Goal: Information Seeking & Learning: Understand process/instructions

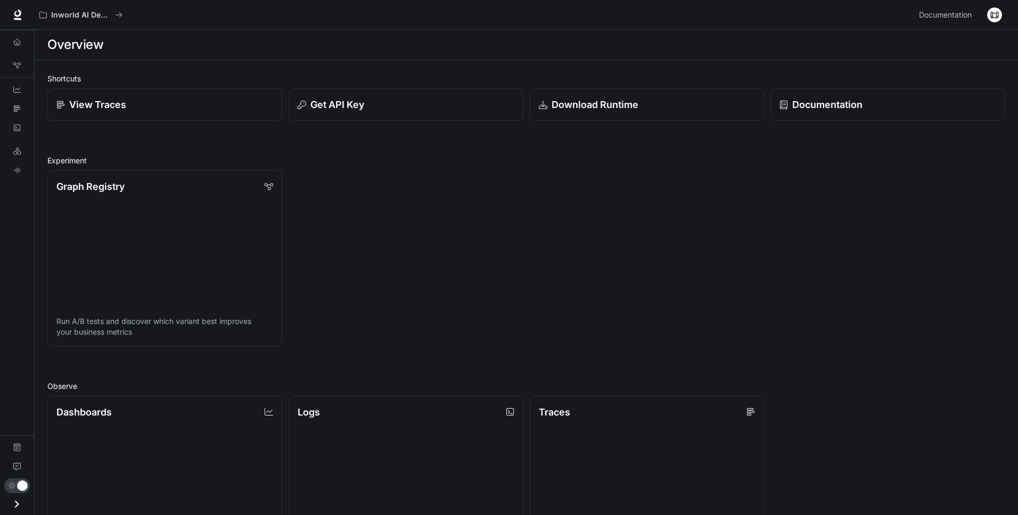
click at [998, 20] on img "button" at bounding box center [994, 14] width 15 height 15
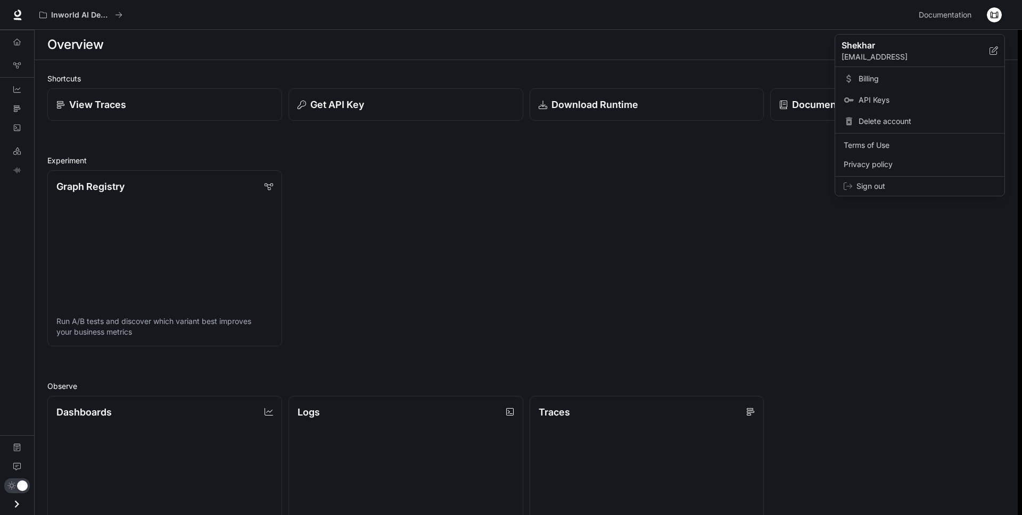
click at [962, 14] on div at bounding box center [511, 257] width 1022 height 515
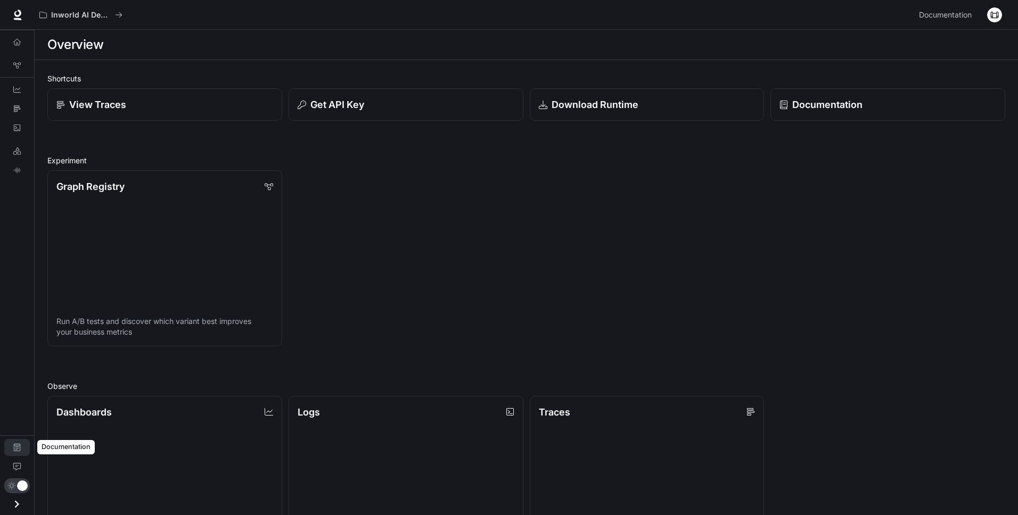
click at [18, 443] on link "Documentation" at bounding box center [17, 447] width 26 height 17
click at [372, 104] on div "Get API Key" at bounding box center [405, 104] width 219 height 14
